Goal: Information Seeking & Learning: Learn about a topic

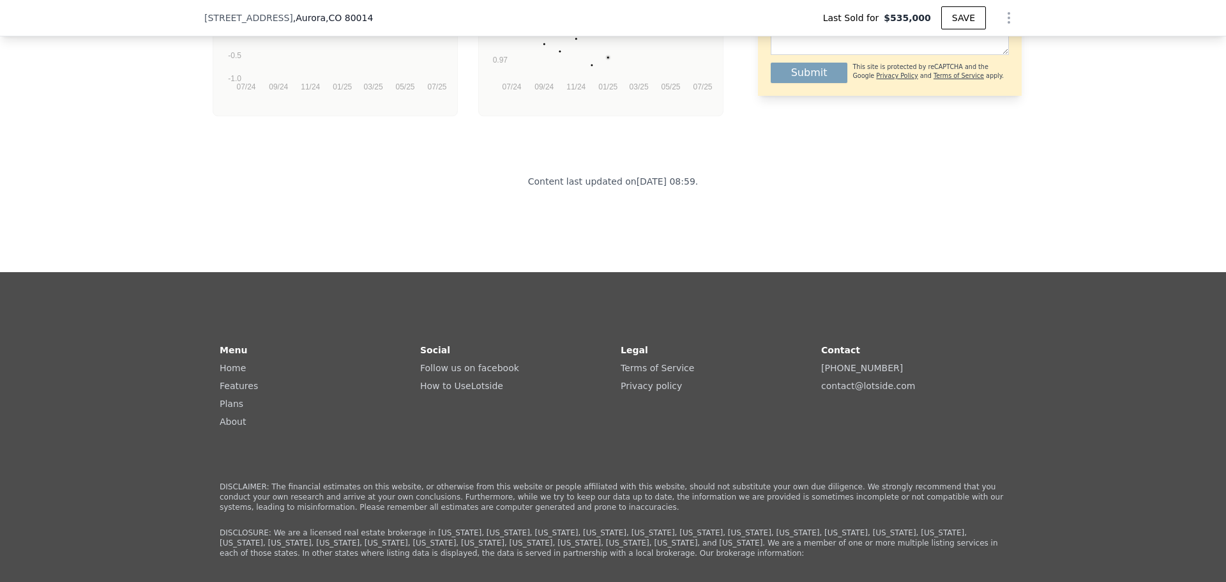
scroll to position [2964, 0]
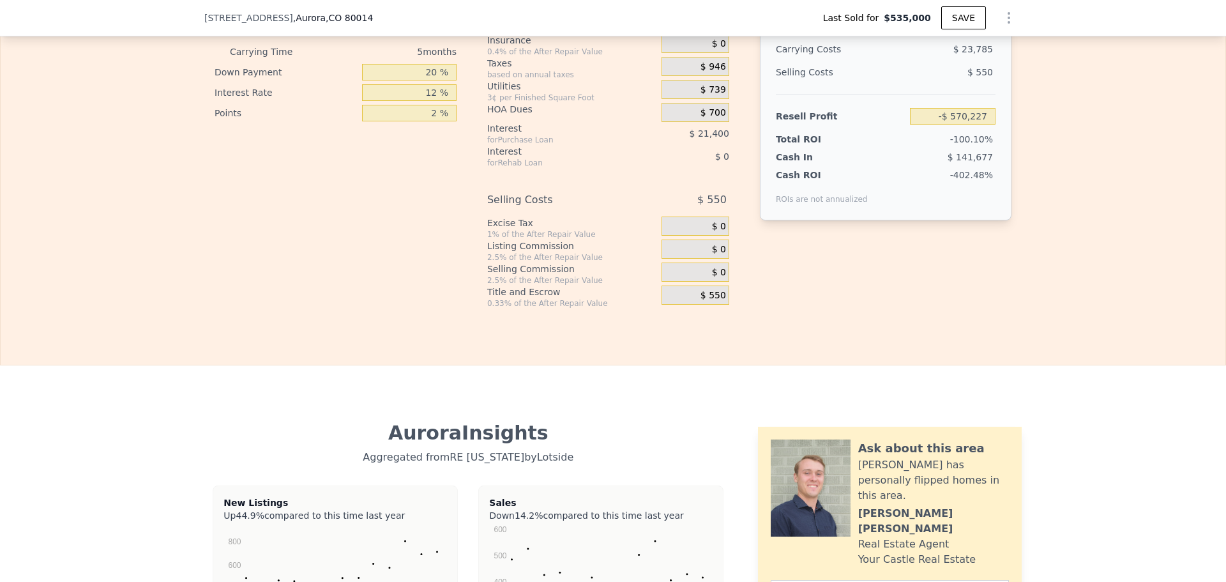
type input "$ 548,000"
type input "-$ 57,845"
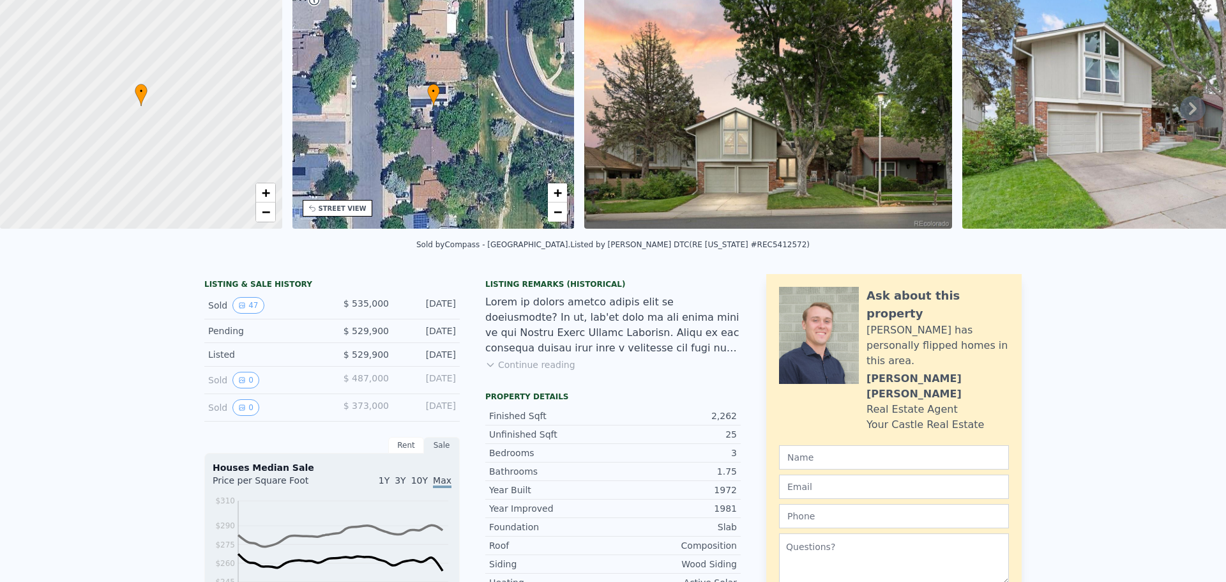
scroll to position [0, 0]
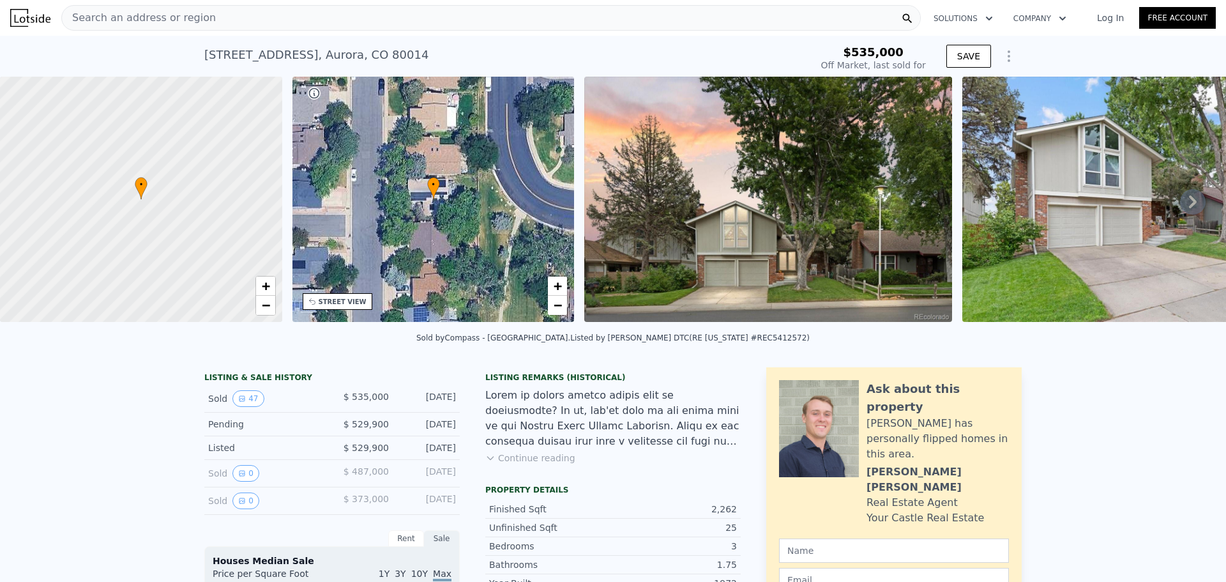
click at [1004, 59] on icon "Show Options" at bounding box center [1008, 56] width 15 height 15
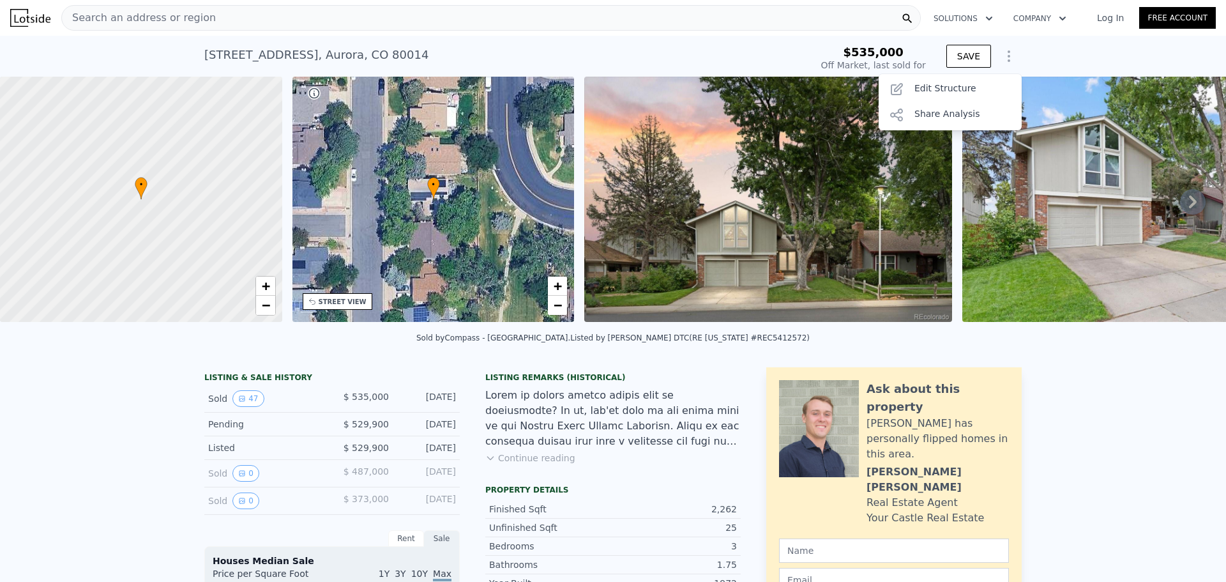
click at [1004, 59] on icon "Show Options" at bounding box center [1008, 56] width 15 height 15
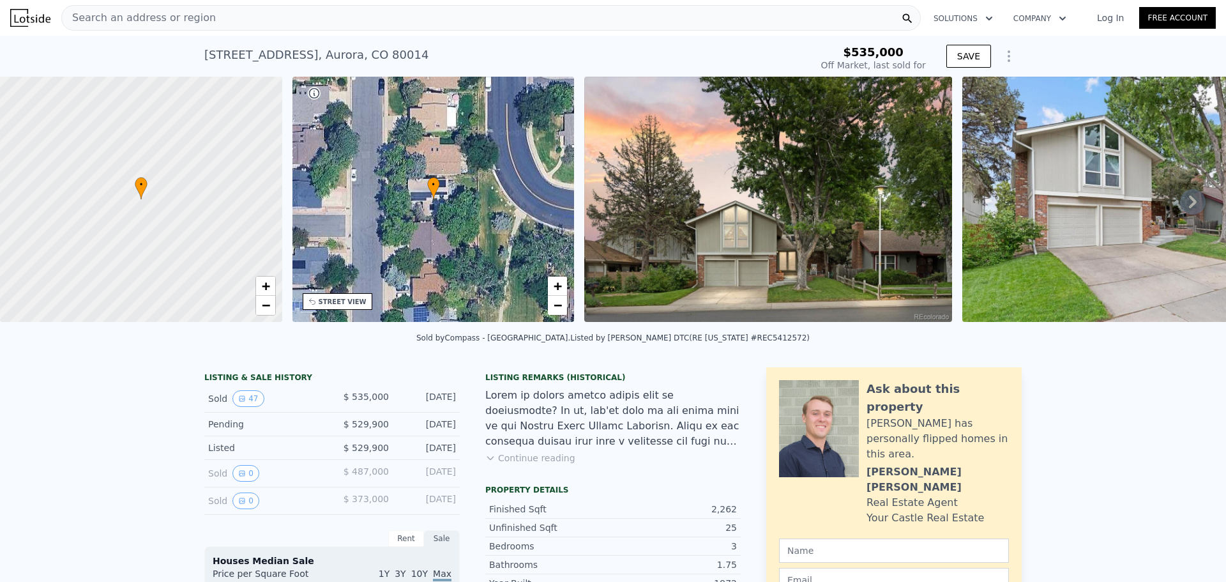
click at [1186, 204] on icon at bounding box center [1193, 202] width 26 height 26
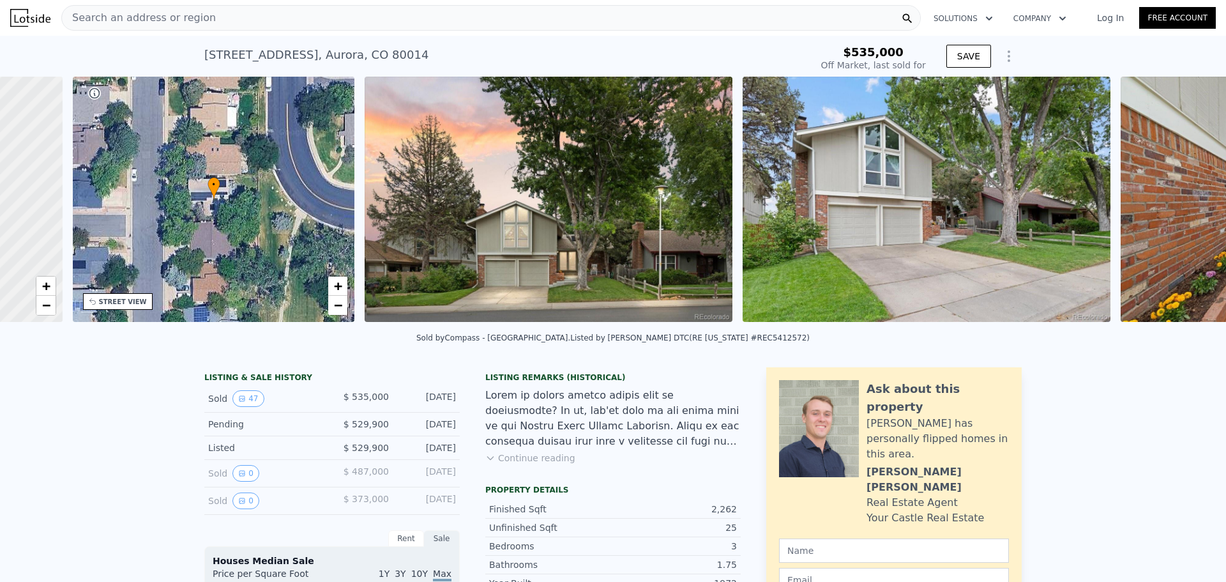
scroll to position [0, 298]
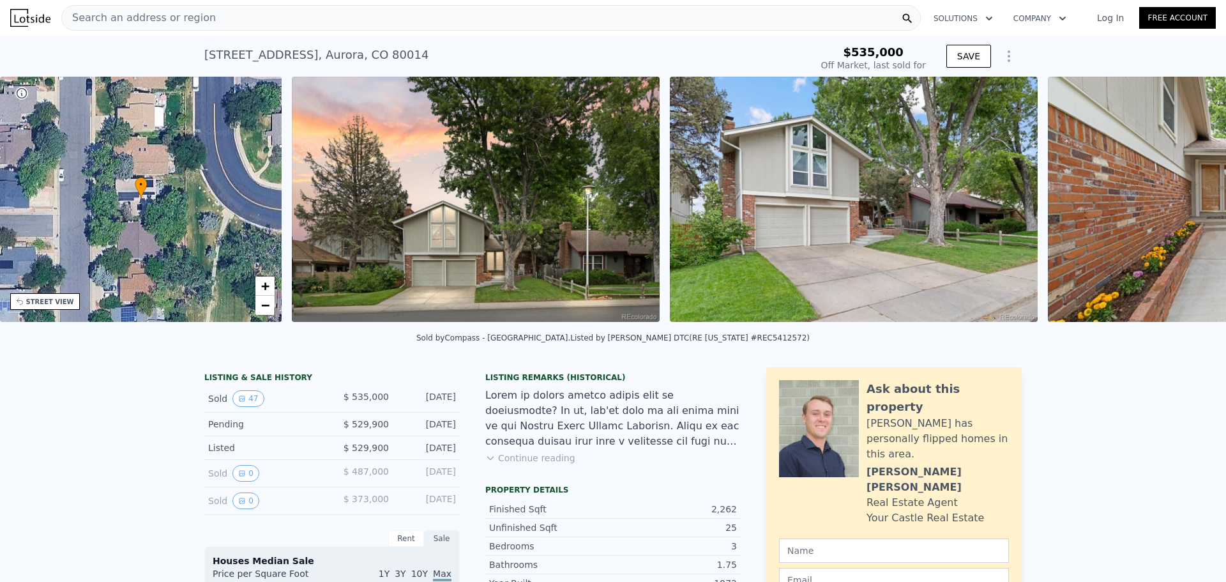
click at [1186, 204] on img at bounding box center [1232, 199] width 368 height 245
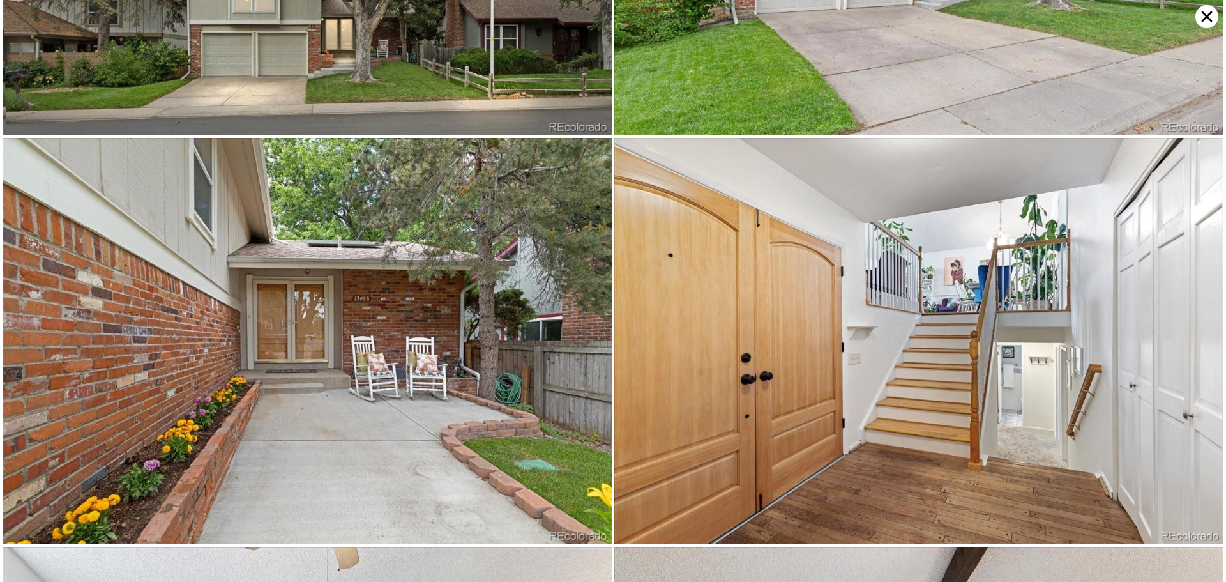
scroll to position [405, 0]
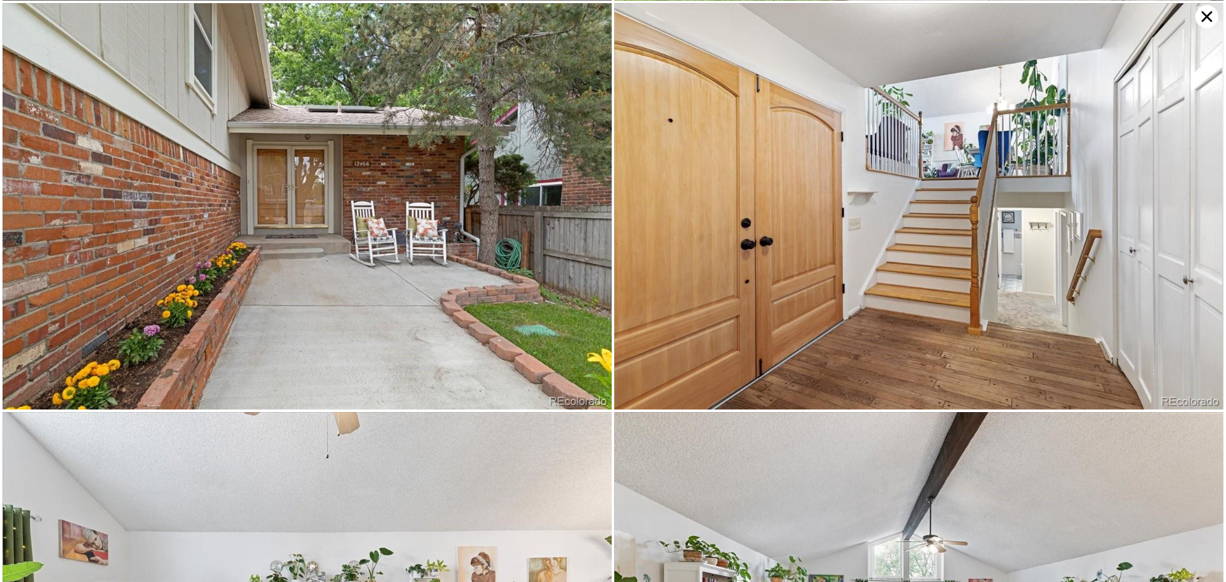
click at [1205, 16] on icon at bounding box center [1206, 16] width 23 height 23
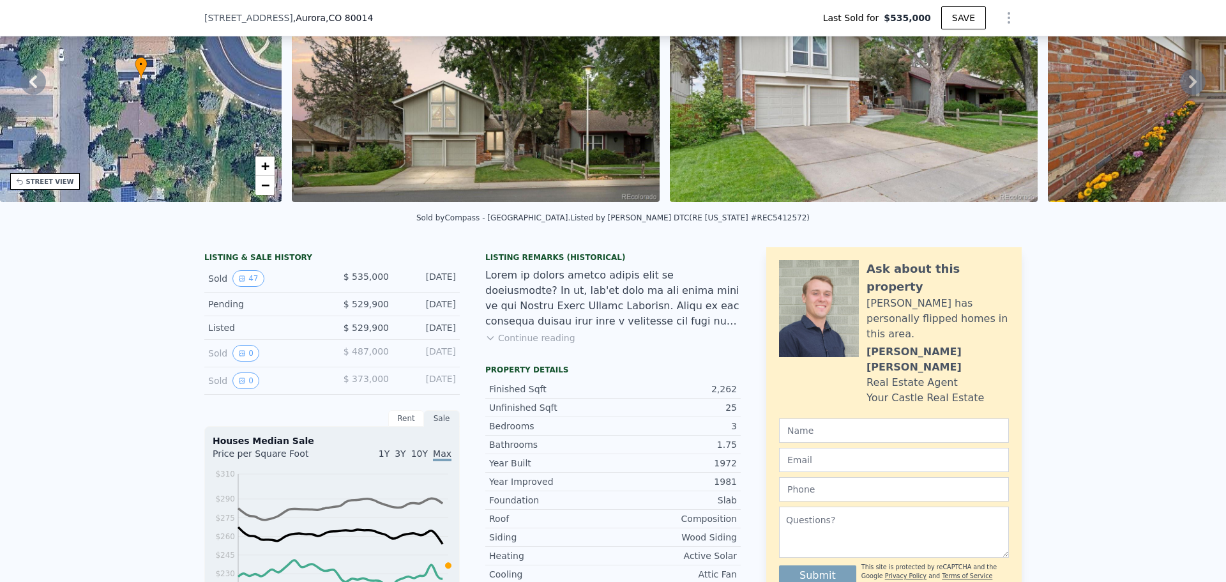
scroll to position [133, 0]
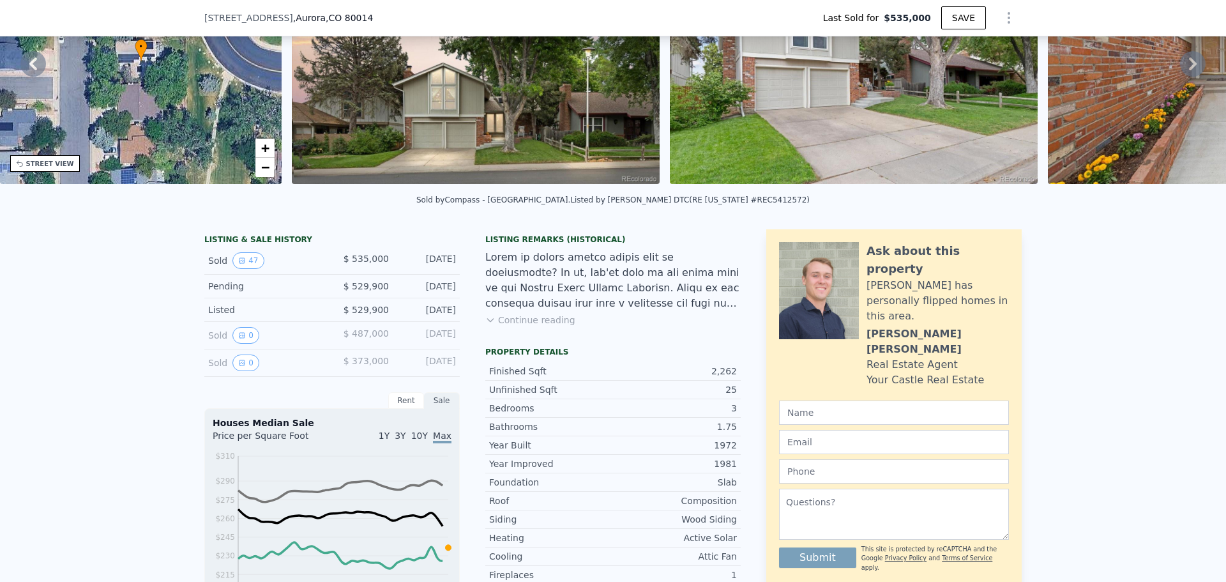
click at [357, 338] on span "$ 487,000" at bounding box center [366, 333] width 45 height 10
click at [239, 339] on icon "View historical data" at bounding box center [242, 335] width 8 height 8
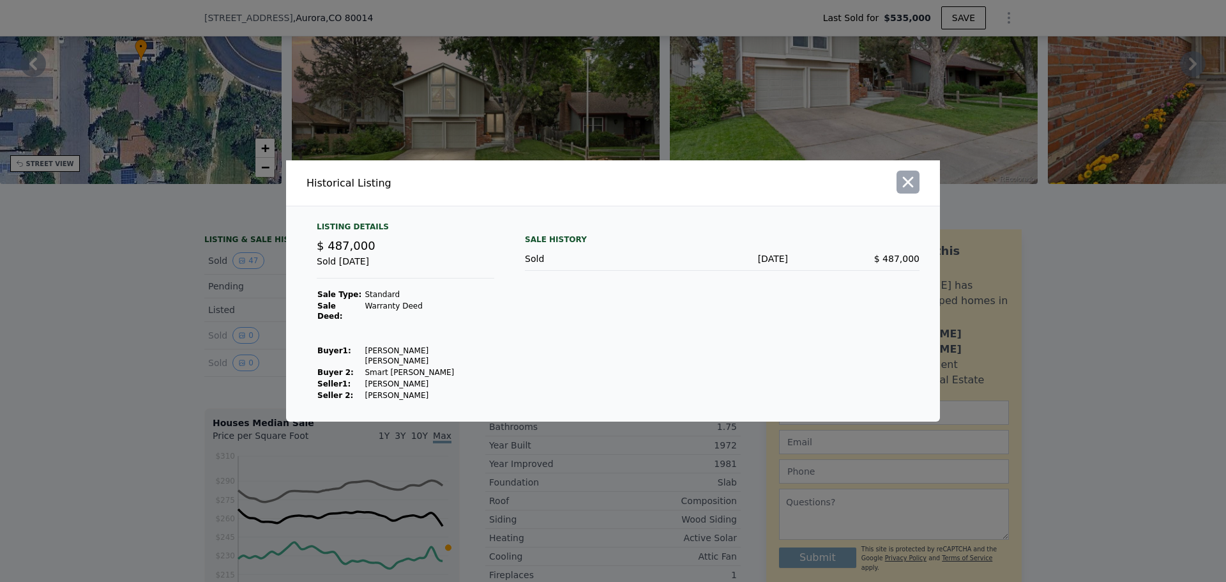
click at [912, 191] on icon "button" at bounding box center [908, 182] width 18 height 18
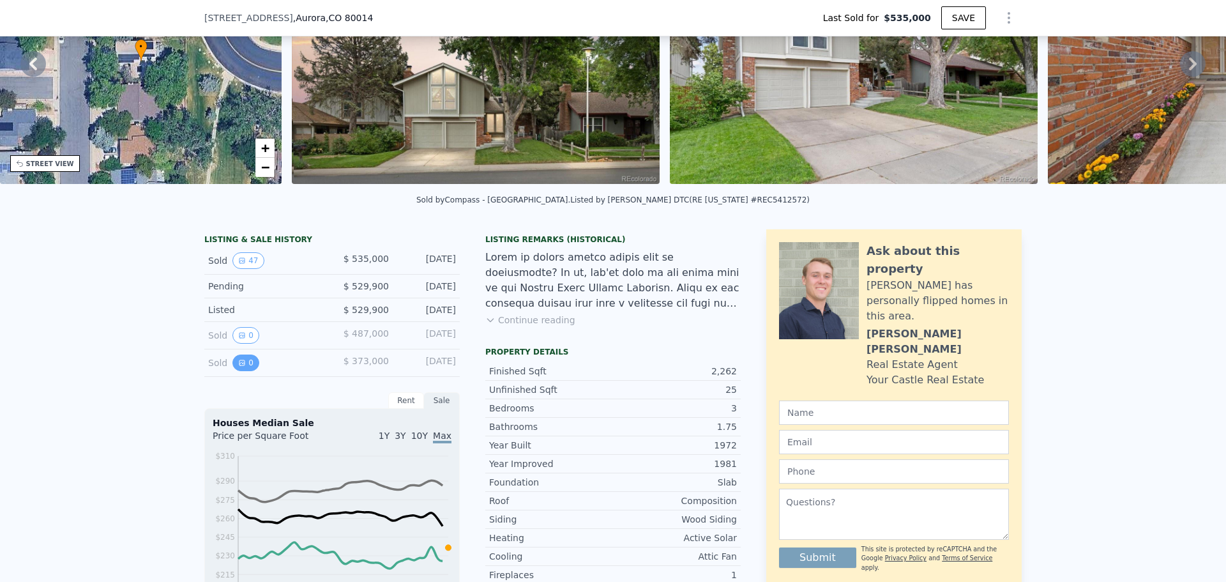
click at [244, 366] on button "0" at bounding box center [245, 362] width 27 height 17
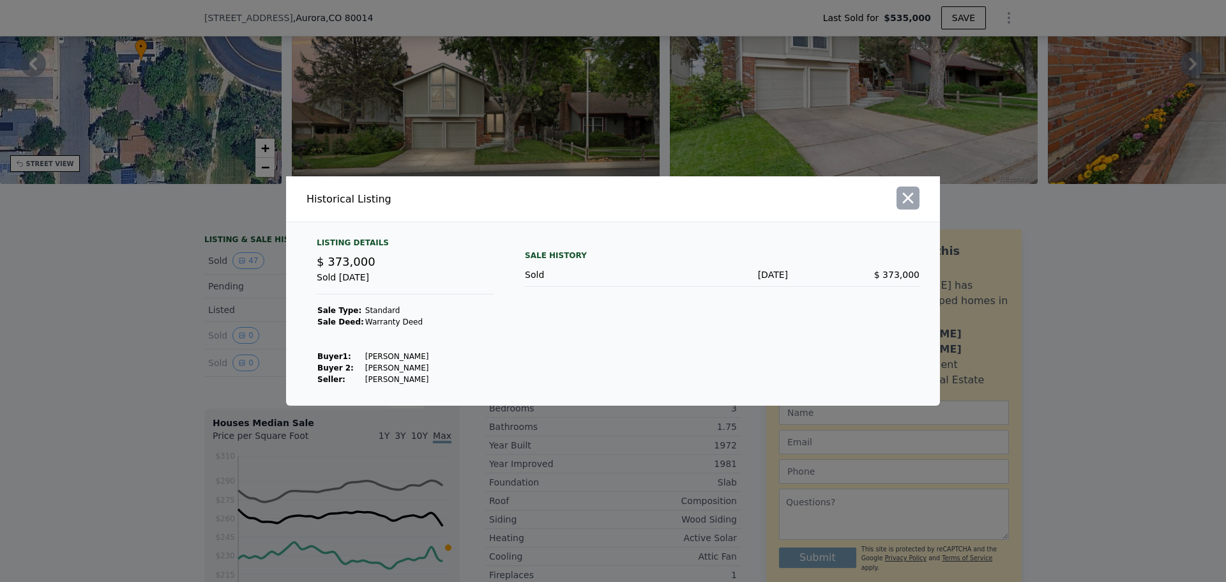
click at [907, 190] on icon "button" at bounding box center [908, 198] width 18 height 18
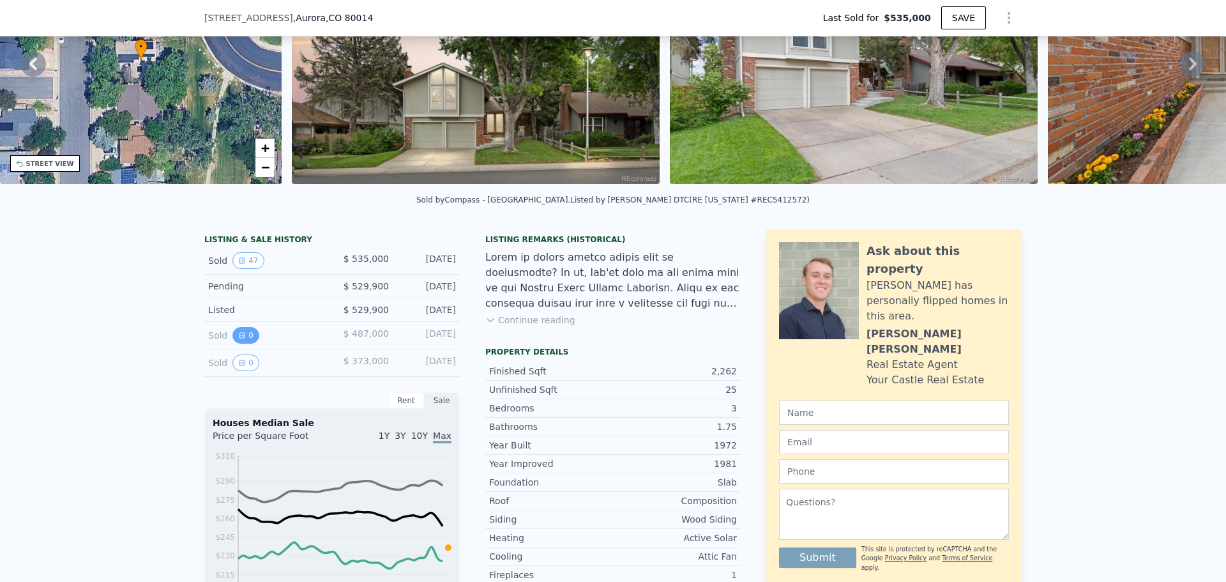
click at [242, 344] on button "0" at bounding box center [245, 335] width 27 height 17
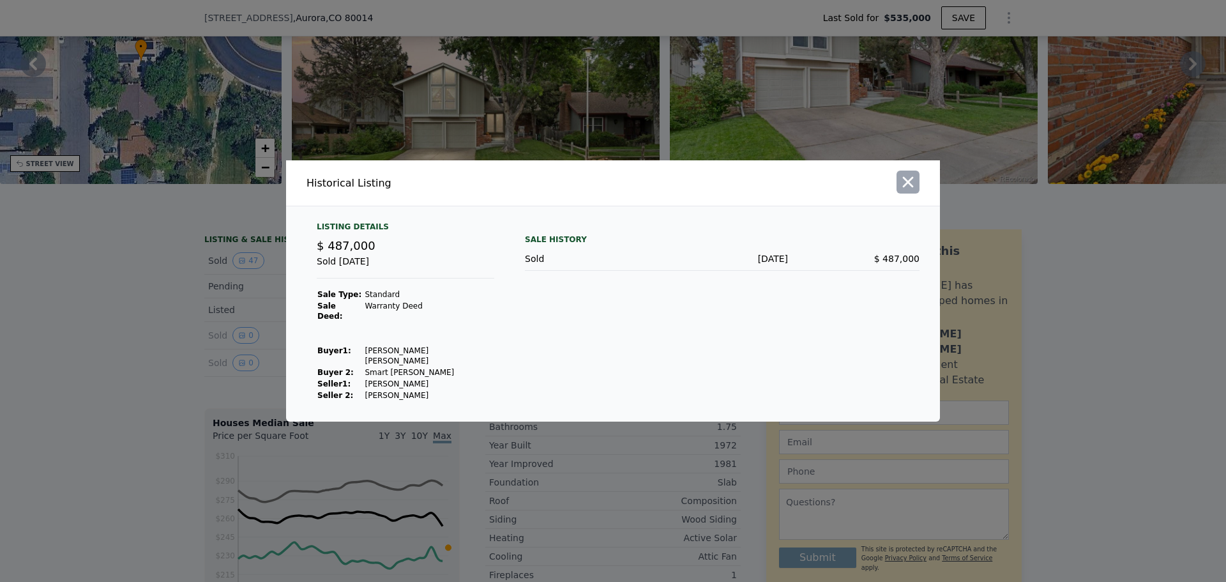
click at [912, 191] on icon "button" at bounding box center [908, 182] width 18 height 18
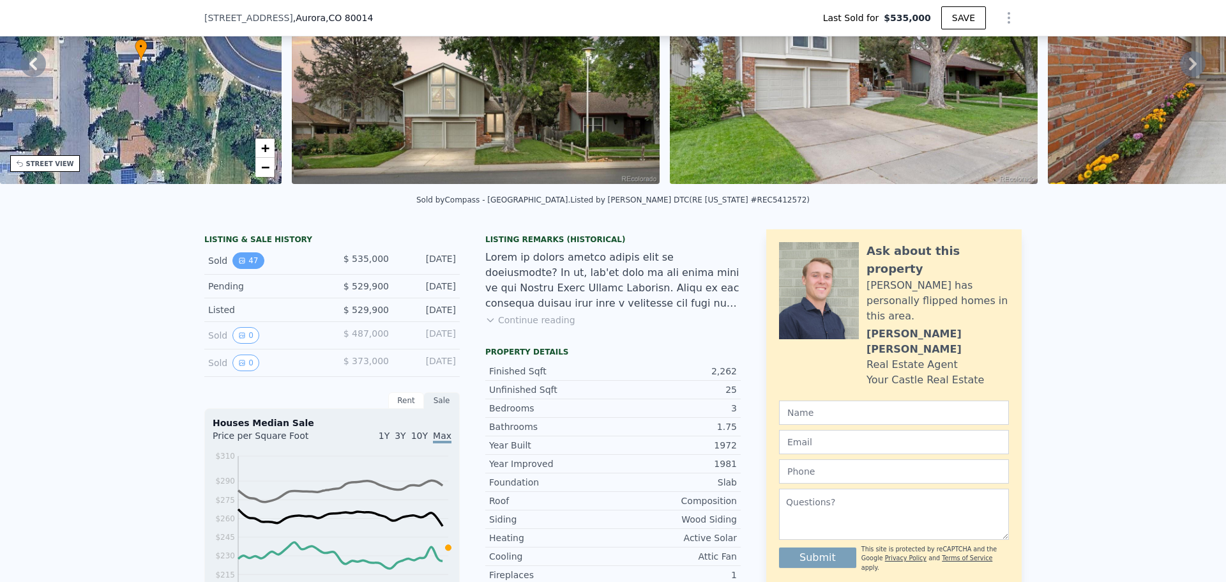
click at [243, 268] on button "47" at bounding box center [247, 260] width 31 height 17
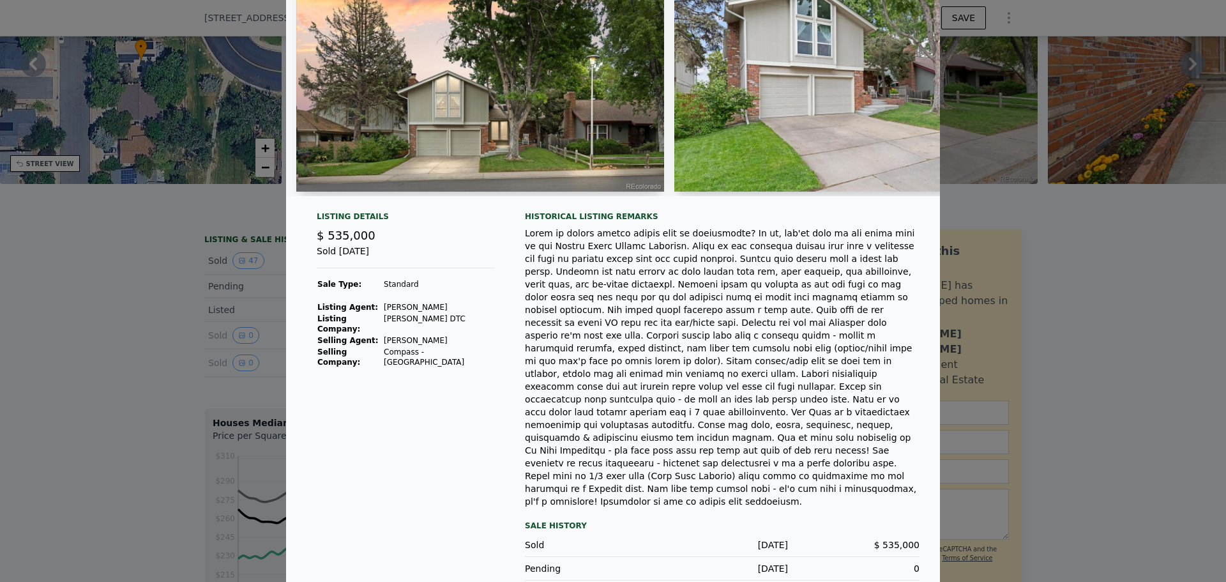
scroll to position [0, 0]
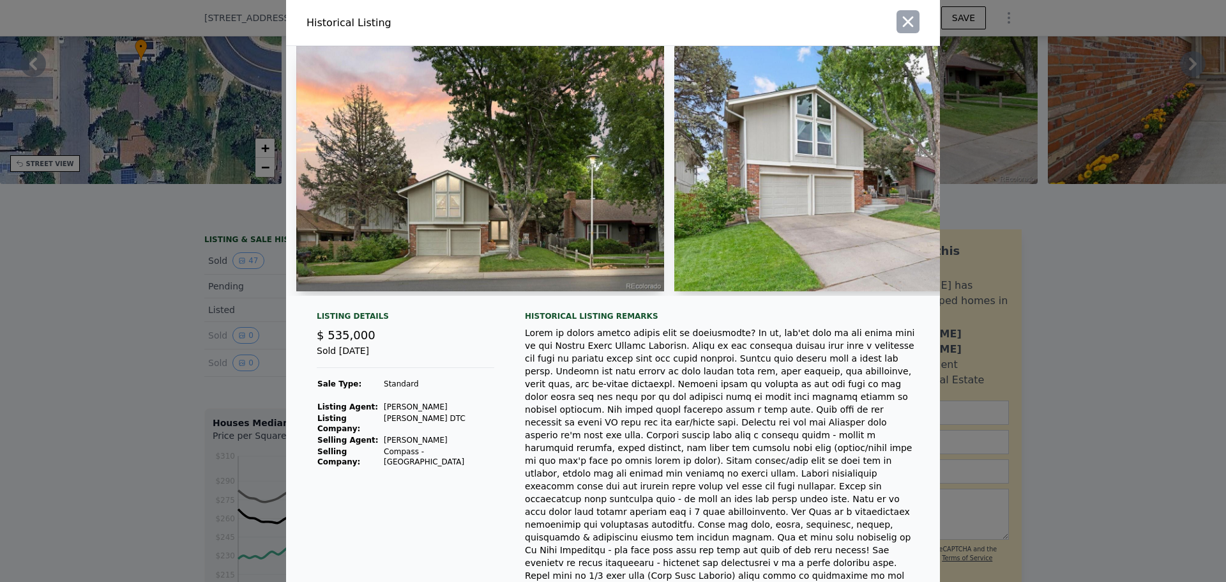
click at [903, 13] on icon "button" at bounding box center [908, 22] width 18 height 18
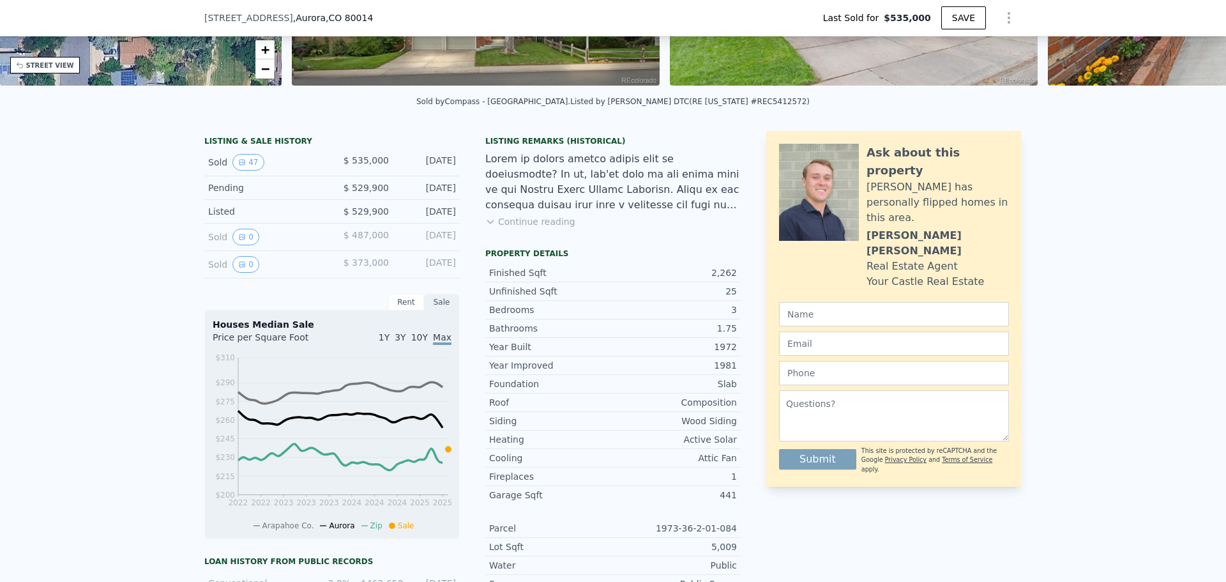
scroll to position [231, 0]
click at [241, 273] on button "0" at bounding box center [245, 265] width 27 height 17
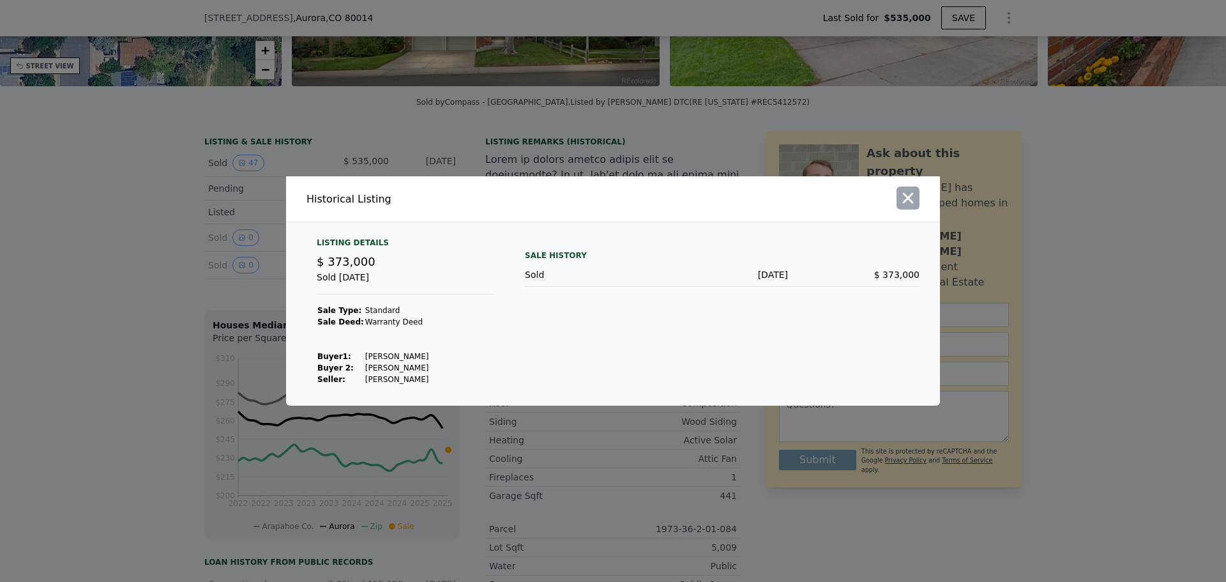
click at [908, 198] on icon "button" at bounding box center [908, 198] width 11 height 11
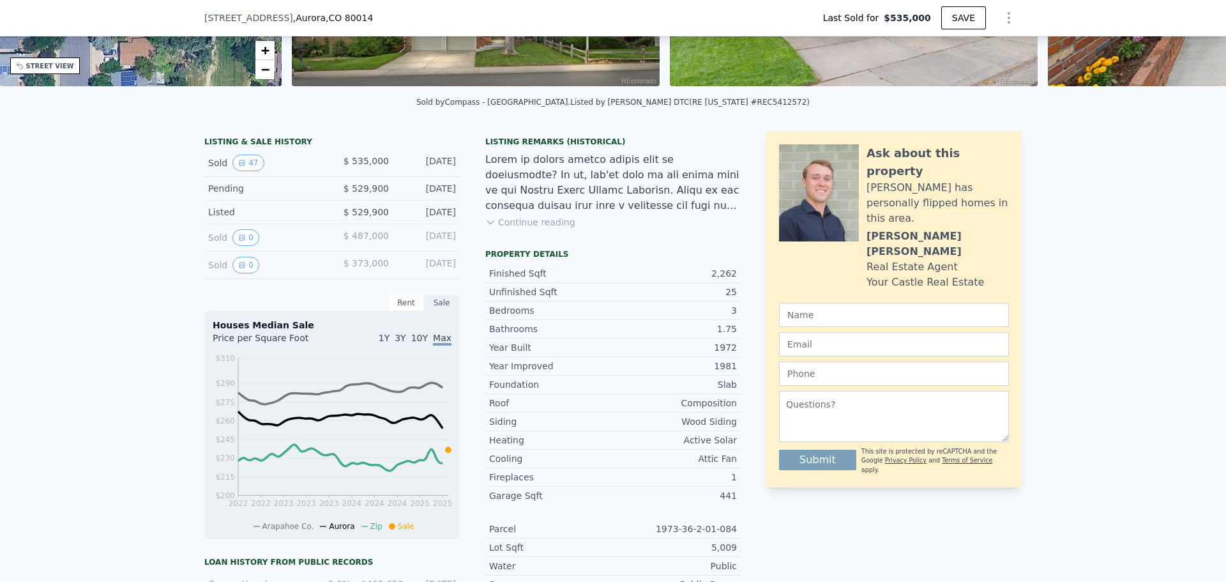
click at [210, 171] on div "Sold 47" at bounding box center [265, 163] width 114 height 17
click at [364, 166] on span "$ 535,000" at bounding box center [366, 161] width 45 height 10
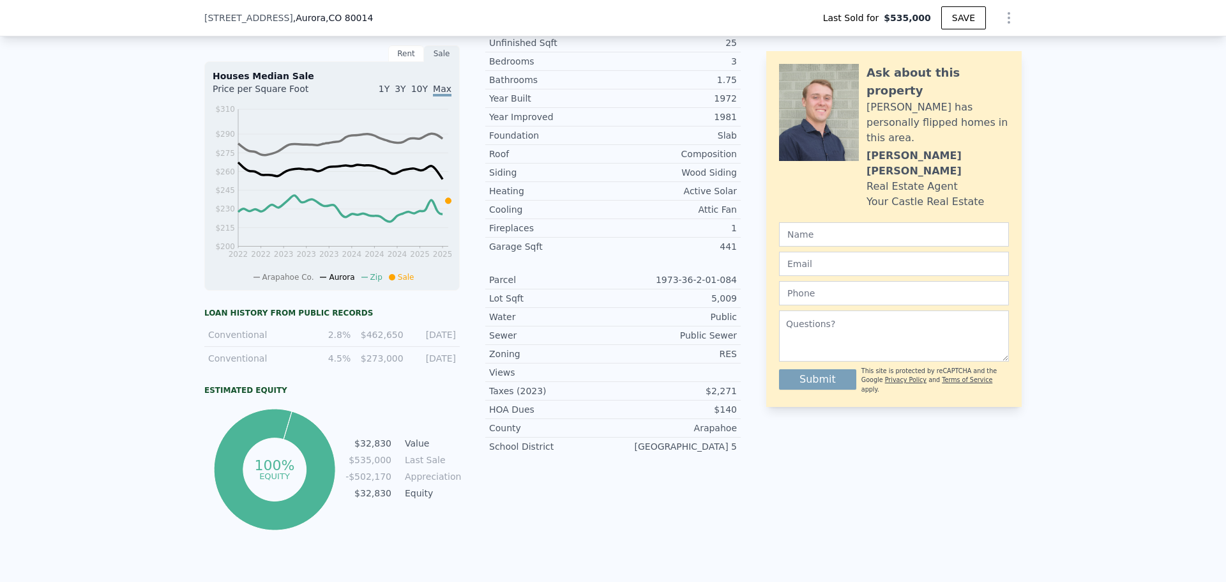
scroll to position [460, 0]
